Goal: Task Accomplishment & Management: Complete application form

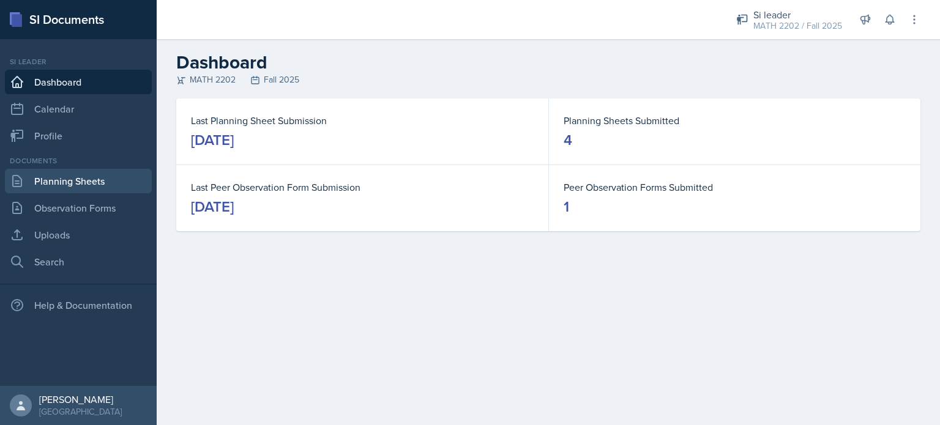
click at [33, 189] on link "Planning Sheets" at bounding box center [78, 181] width 147 height 24
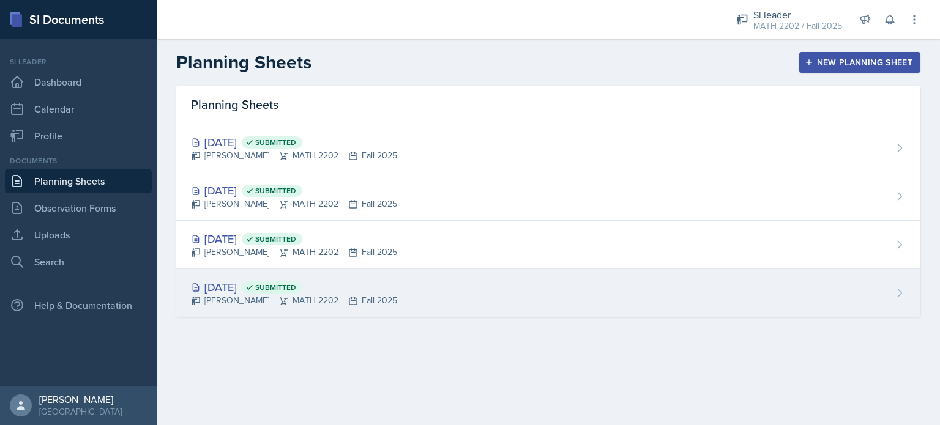
click at [401, 289] on div "[DATE] Submitted [PERSON_NAME] MATH 2202 Fall 2025" at bounding box center [548, 293] width 744 height 48
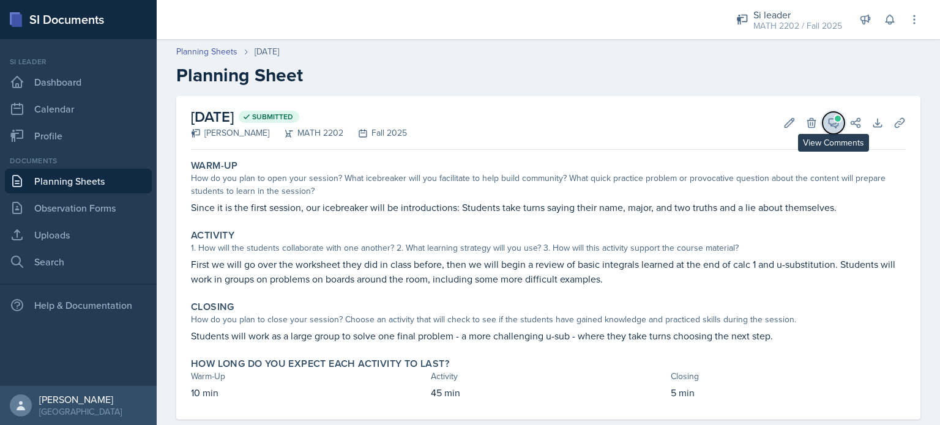
click at [834, 119] on span at bounding box center [837, 119] width 6 height 6
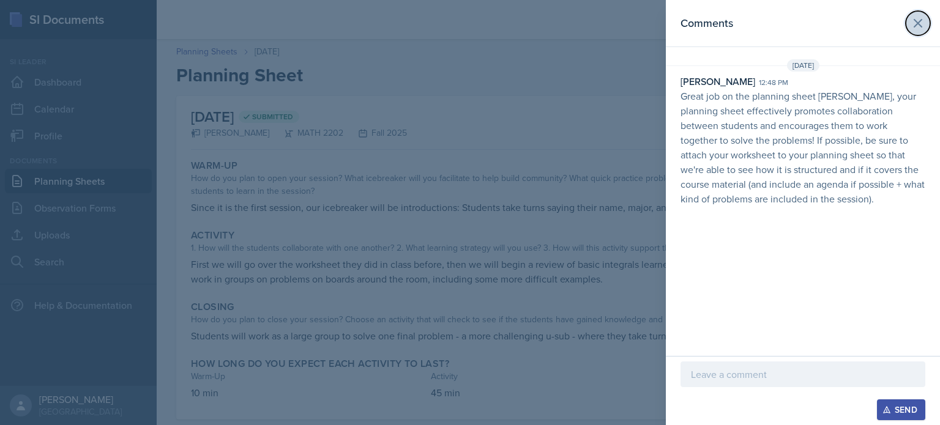
click at [920, 27] on icon at bounding box center [917, 23] width 15 height 15
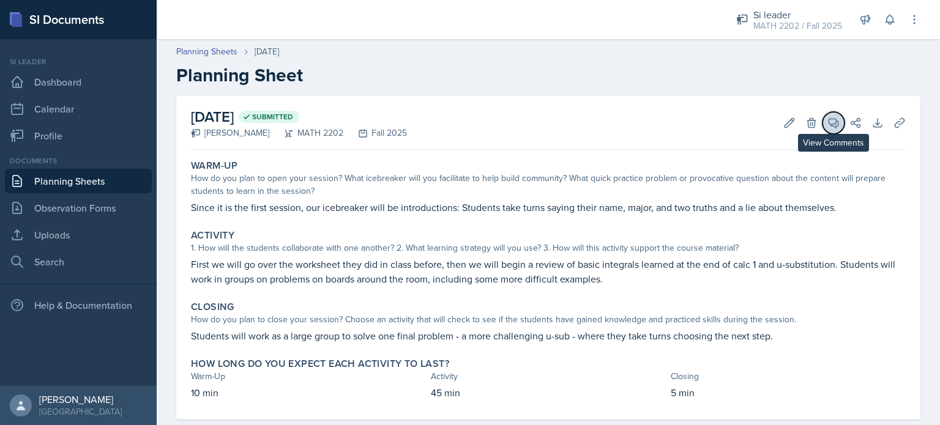
click at [829, 123] on icon at bounding box center [833, 123] width 9 height 9
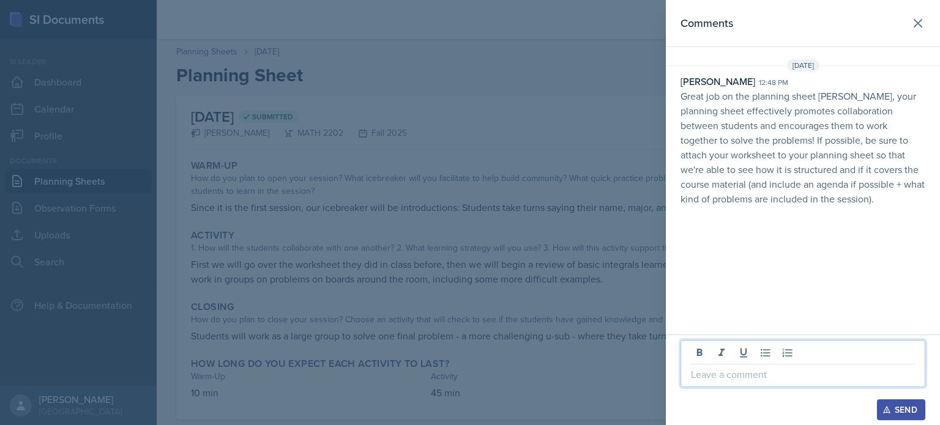
click at [732, 377] on p at bounding box center [803, 374] width 224 height 15
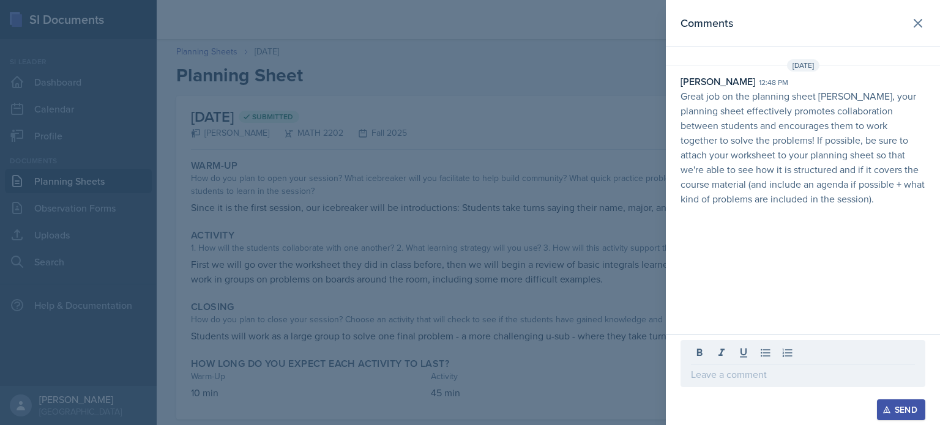
click at [882, 34] on header "Comments" at bounding box center [803, 23] width 274 height 47
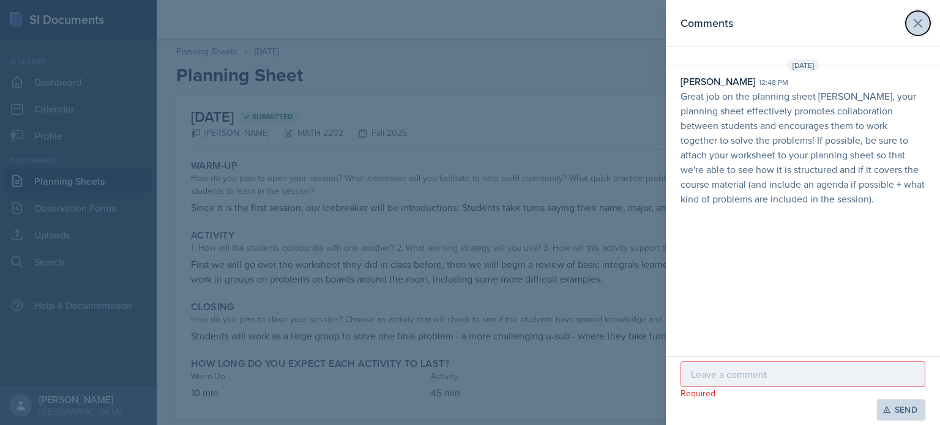
click at [916, 30] on icon at bounding box center [917, 23] width 15 height 15
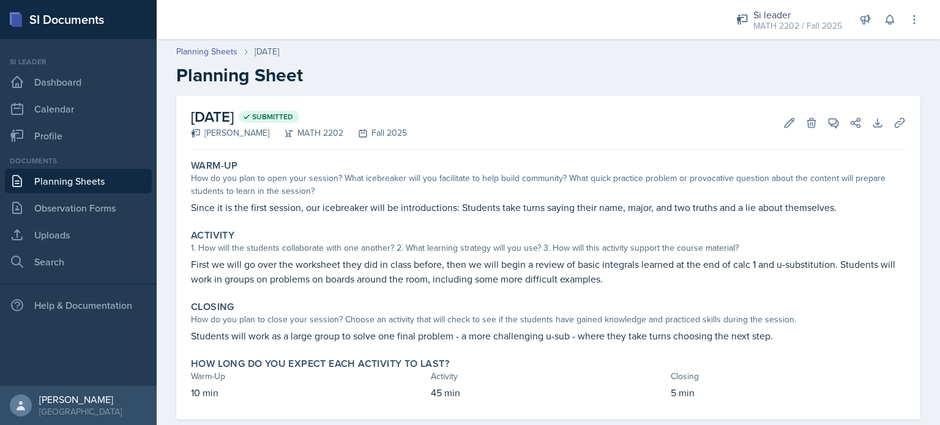
click at [72, 183] on link "Planning Sheets" at bounding box center [78, 181] width 147 height 24
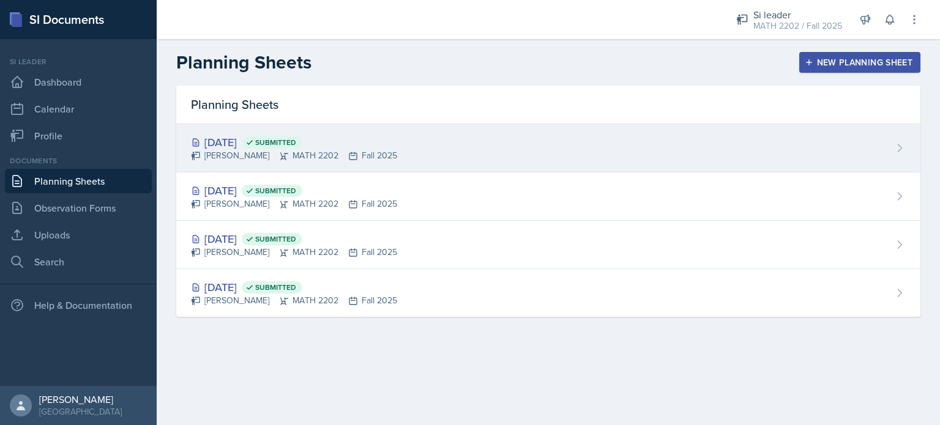
click at [365, 156] on div "[PERSON_NAME] MATH 2202 Fall 2025" at bounding box center [294, 155] width 206 height 13
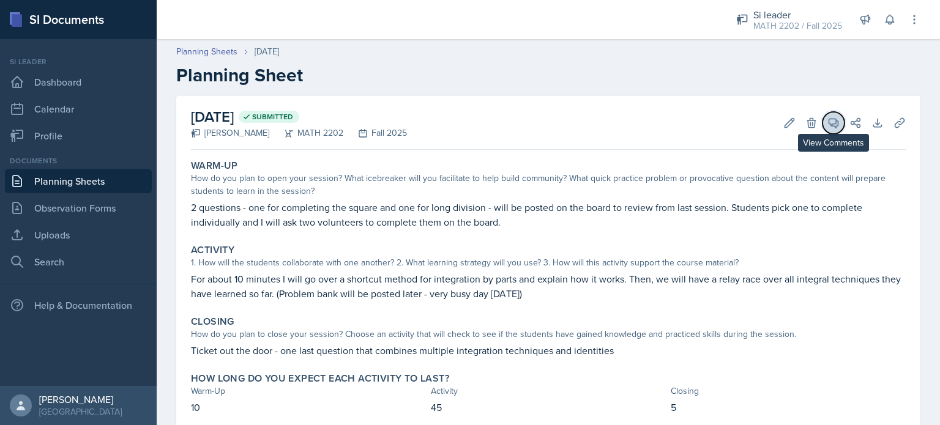
click at [829, 123] on icon at bounding box center [833, 123] width 9 height 9
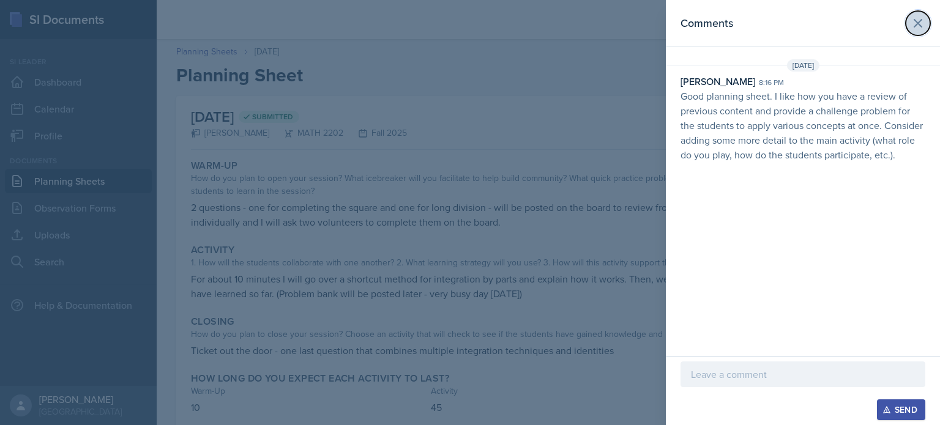
click at [915, 28] on icon at bounding box center [917, 23] width 15 height 15
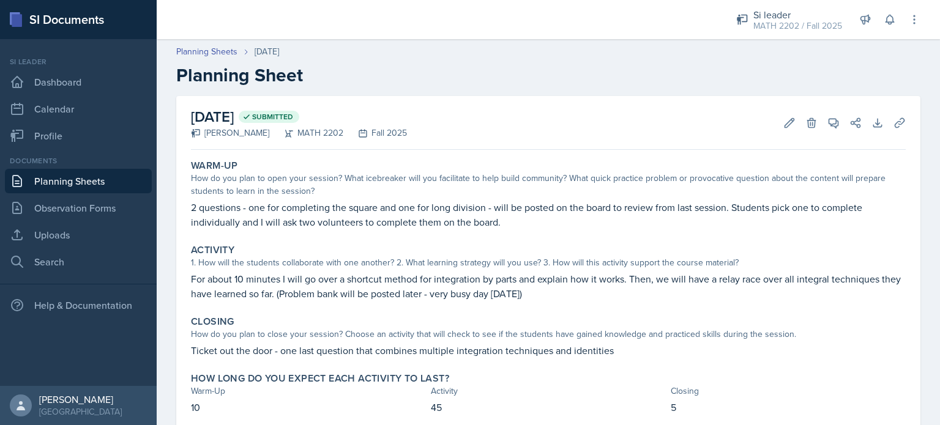
click at [86, 181] on link "Planning Sheets" at bounding box center [78, 181] width 147 height 24
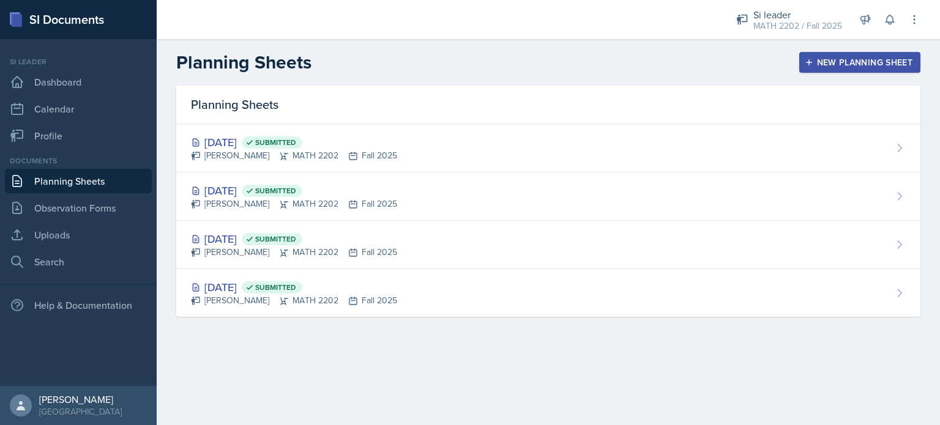
click at [871, 65] on div "New Planning Sheet" at bounding box center [859, 63] width 105 height 10
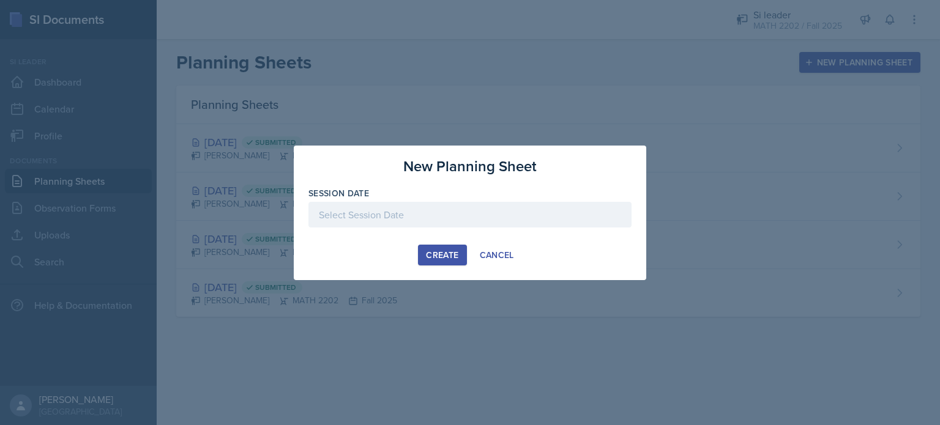
click at [448, 256] on div "Create" at bounding box center [442, 255] width 32 height 10
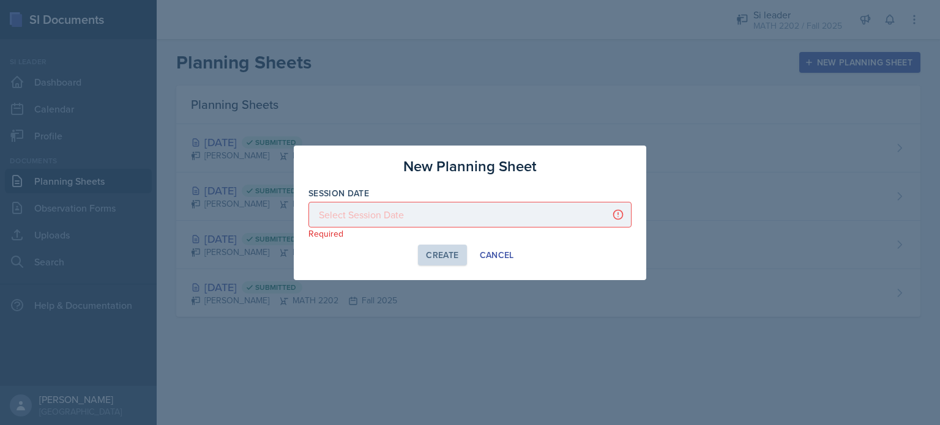
click at [414, 218] on div at bounding box center [469, 215] width 323 height 26
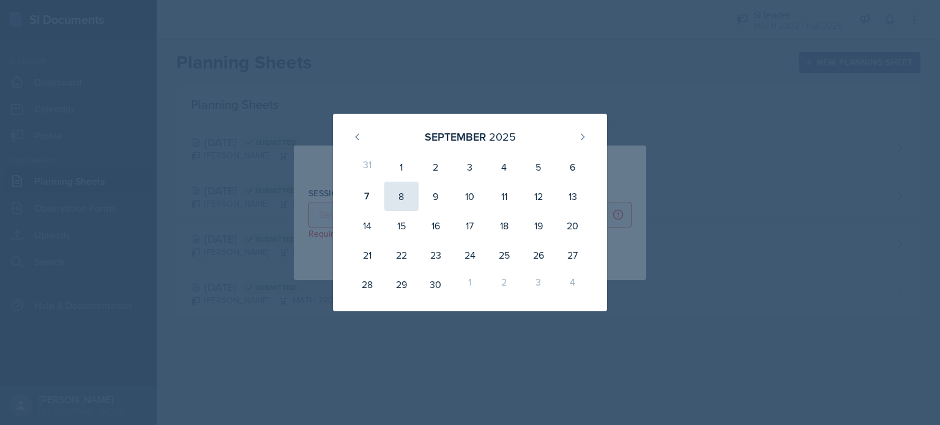
click at [401, 193] on div "8" at bounding box center [401, 196] width 34 height 29
type input "[DATE]"
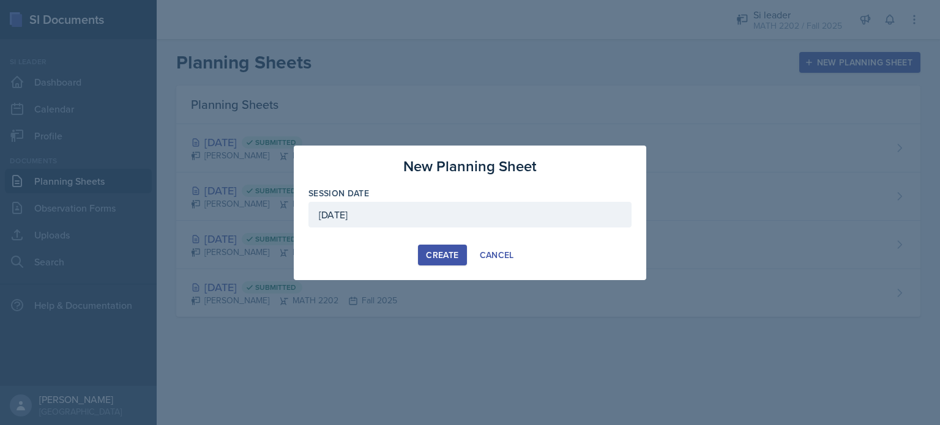
click at [436, 261] on button "Create" at bounding box center [442, 255] width 48 height 21
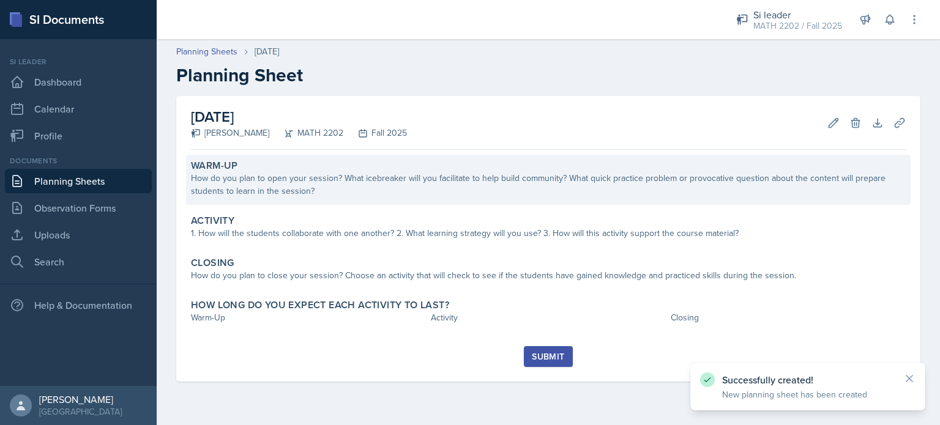
click at [383, 170] on div "Warm-Up" at bounding box center [548, 166] width 715 height 12
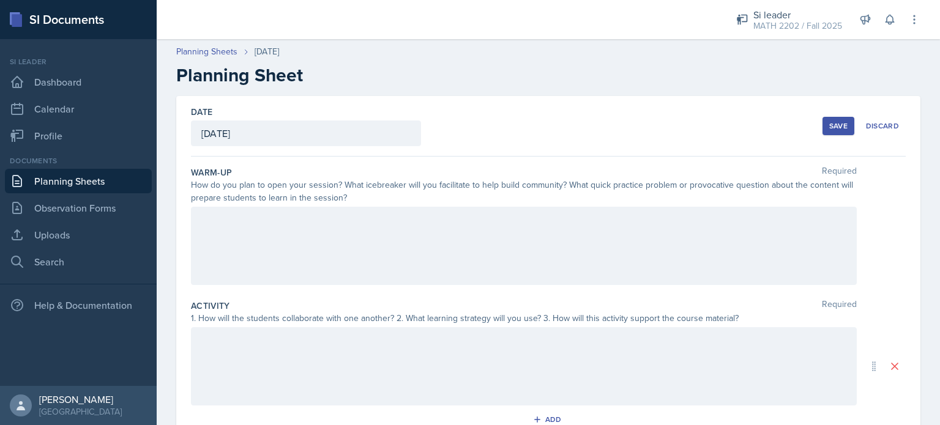
click at [378, 239] on div at bounding box center [524, 246] width 666 height 78
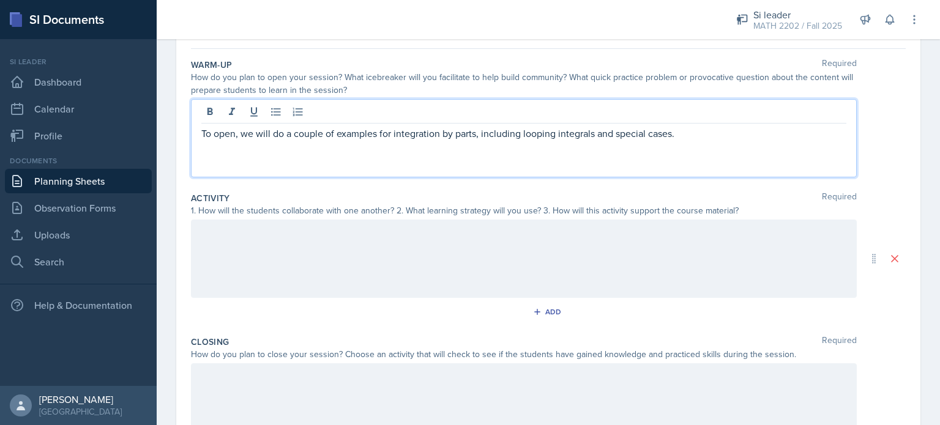
scroll to position [110, 0]
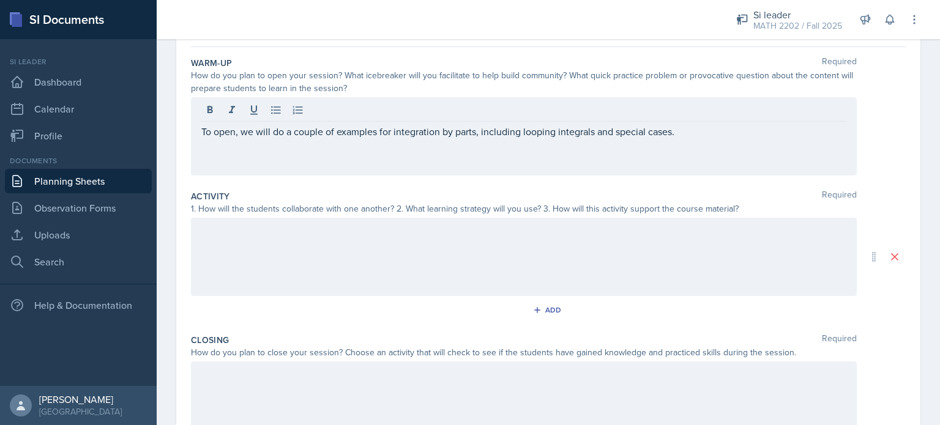
click at [626, 239] on div at bounding box center [524, 257] width 666 height 78
